Goal: Communication & Community: Answer question/provide support

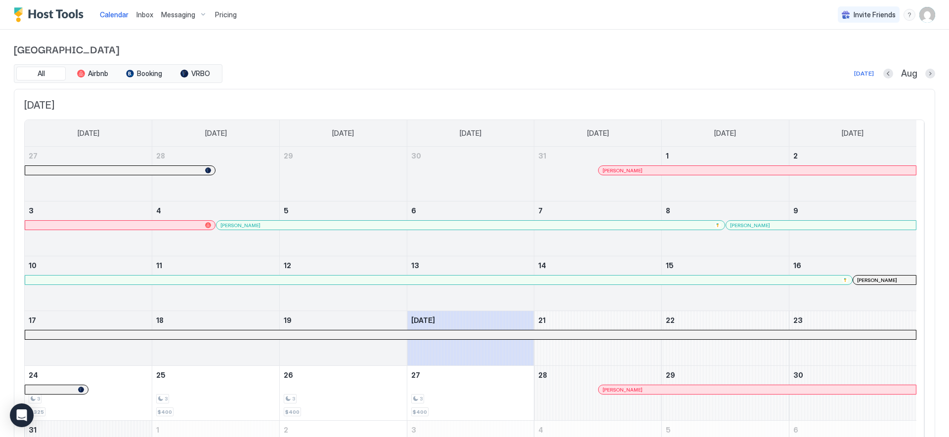
click at [854, 71] on div "[DATE]" at bounding box center [864, 73] width 20 height 9
click at [856, 73] on div "[DATE]" at bounding box center [864, 73] width 20 height 9
click at [153, 15] on div "Inbox" at bounding box center [144, 14] width 25 height 18
click at [149, 15] on span "Inbox" at bounding box center [144, 14] width 17 height 8
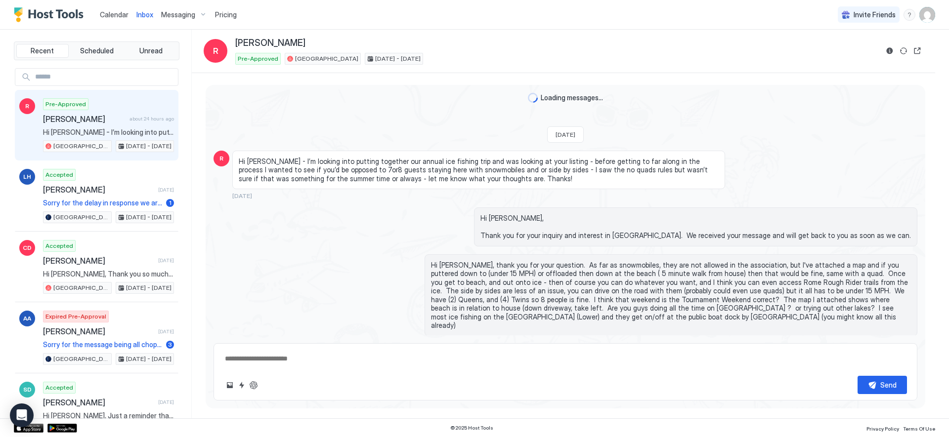
scroll to position [66, 0]
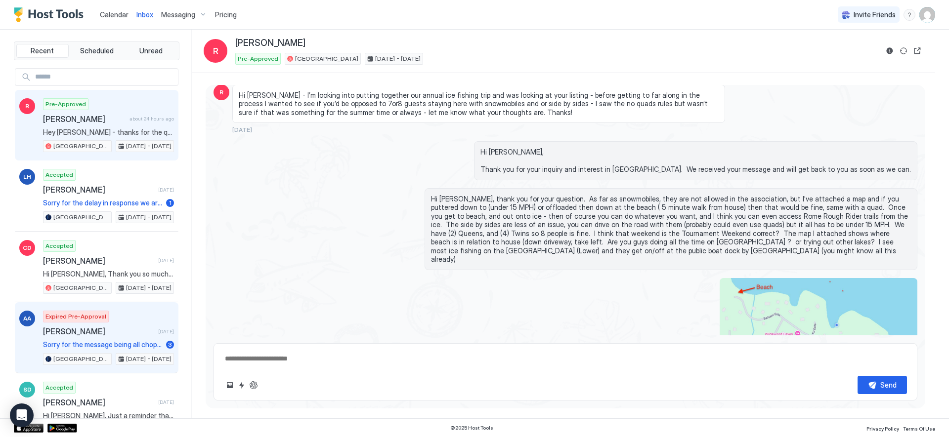
click at [115, 340] on span "Sorry for the message being all choppy, I was trying to send the pictures and t…" at bounding box center [102, 344] width 119 height 9
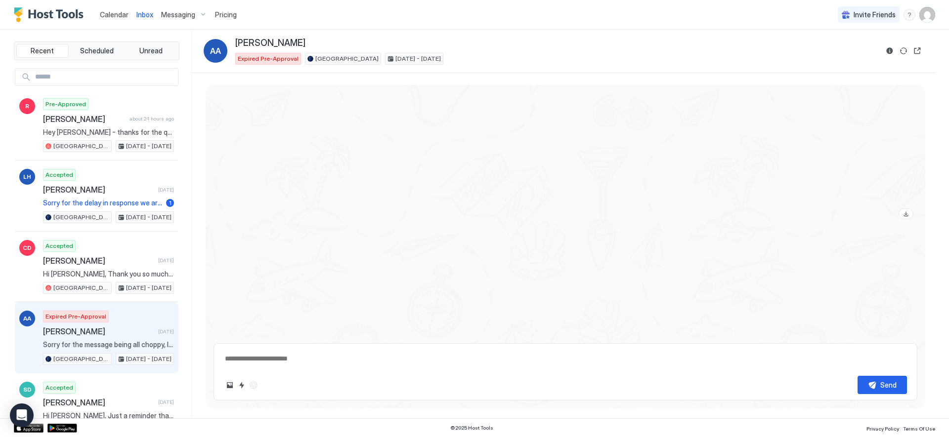
scroll to position [1263, 0]
